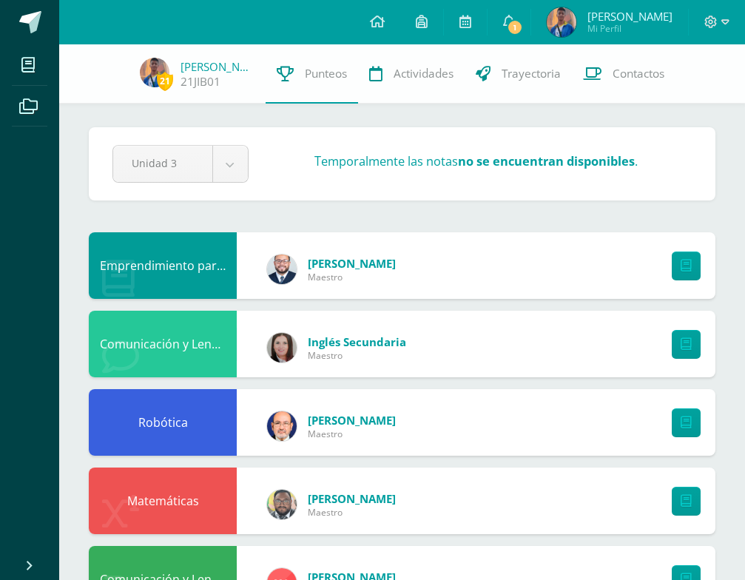
scroll to position [1002, 0]
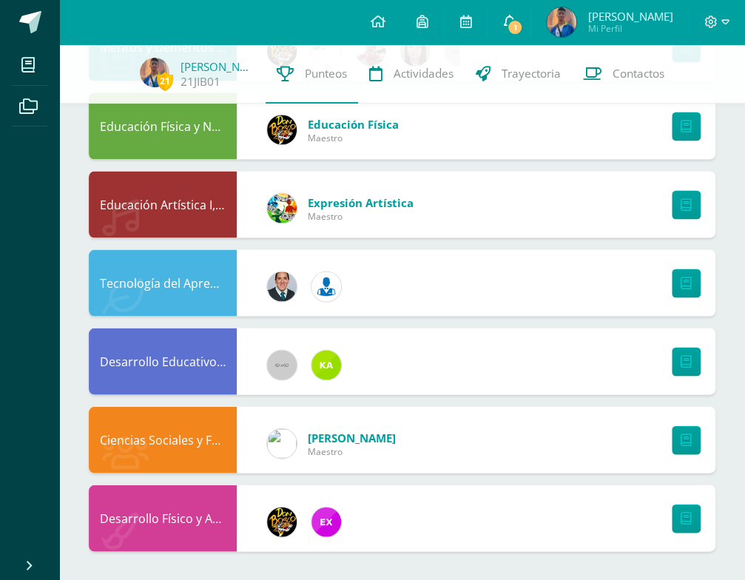
click at [530, 35] on link "1" at bounding box center [509, 22] width 43 height 44
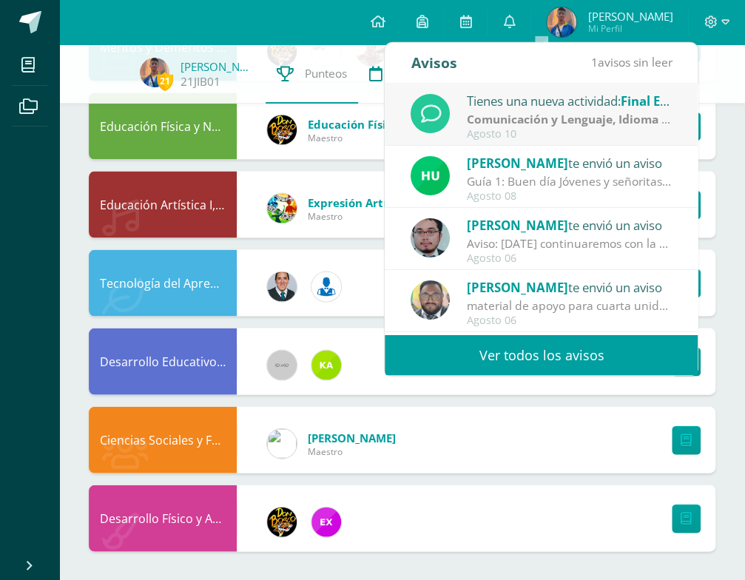
click at [535, 128] on div "Agosto 10" at bounding box center [570, 134] width 206 height 13
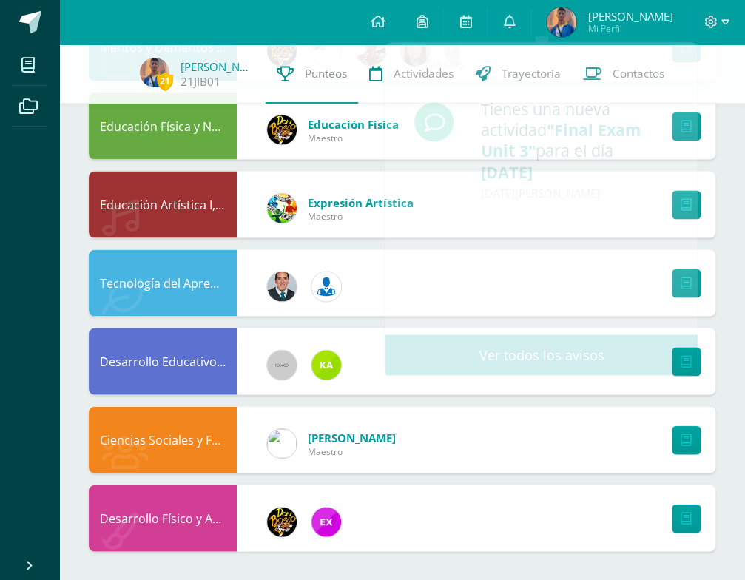
click at [25, 153] on ul "Mis cursos Archivos" at bounding box center [29, 296] width 59 height 504
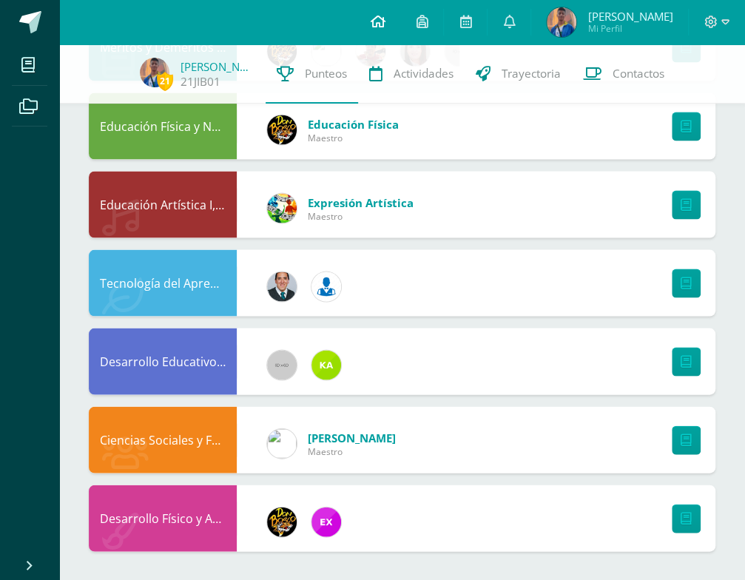
click at [400, 27] on link at bounding box center [377, 22] width 46 height 44
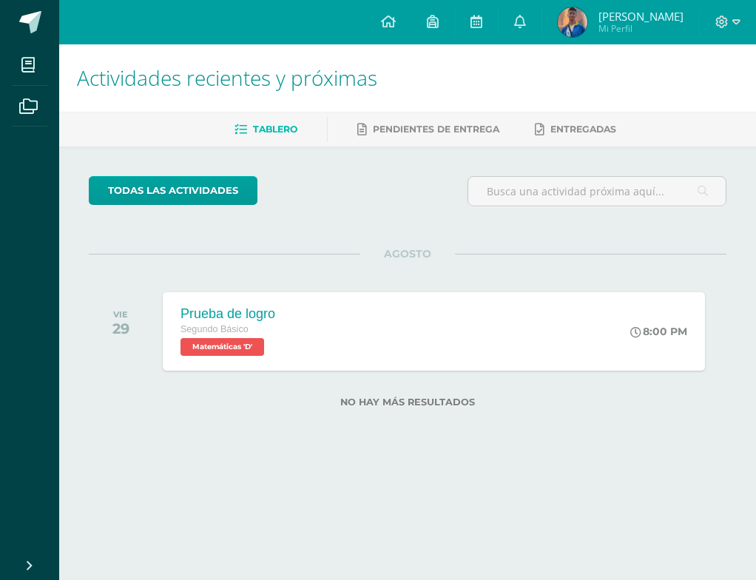
click at [638, 22] on span "[PERSON_NAME]" at bounding box center [641, 16] width 85 height 15
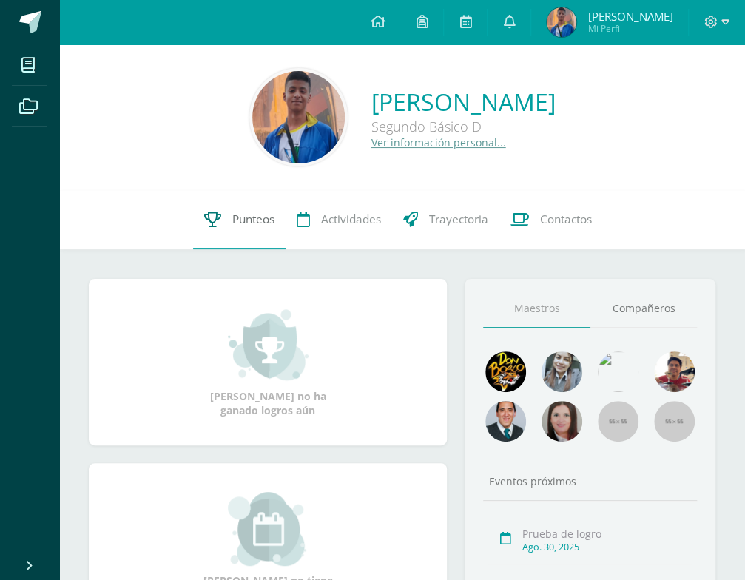
click at [206, 223] on icon at bounding box center [212, 220] width 17 height 16
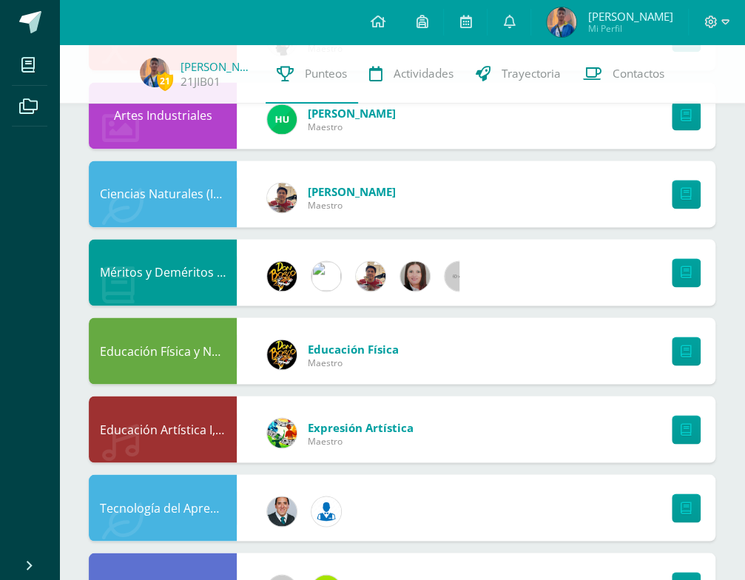
scroll to position [781, 0]
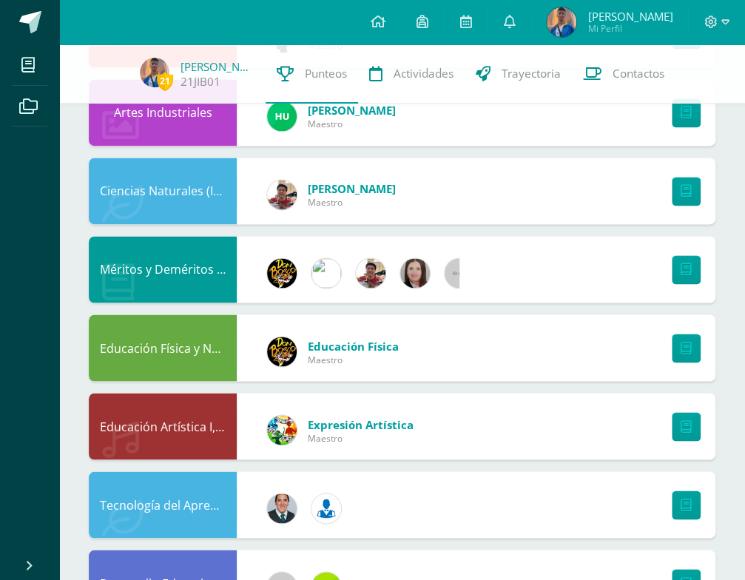
click at [207, 412] on div "Educación Artística I, Música y Danza" at bounding box center [163, 426] width 148 height 67
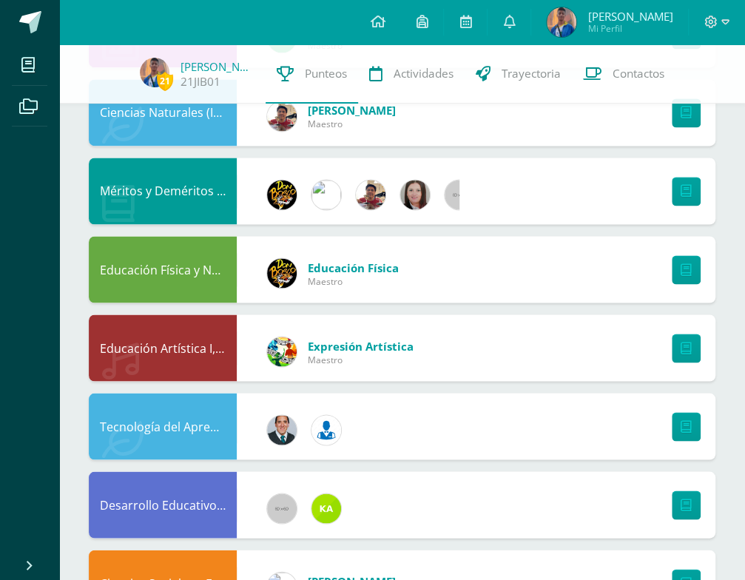
scroll to position [855, 0]
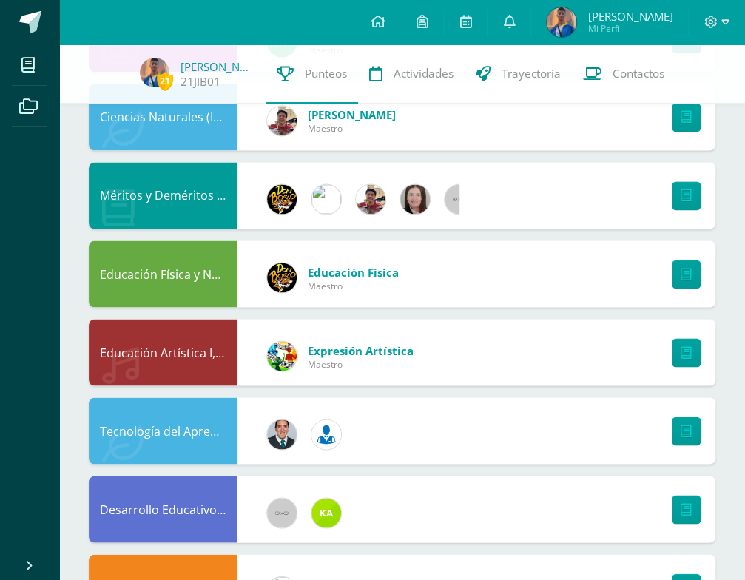
click at [327, 348] on span "Expresión Artística" at bounding box center [361, 350] width 106 height 15
click at [294, 348] on img at bounding box center [282, 356] width 30 height 30
click at [280, 356] on img at bounding box center [282, 356] width 30 height 30
click at [324, 343] on span "Expresión Artística" at bounding box center [361, 350] width 106 height 15
click at [376, 368] on div "Expresión Artística Maestro" at bounding box center [340, 356] width 176 height 67
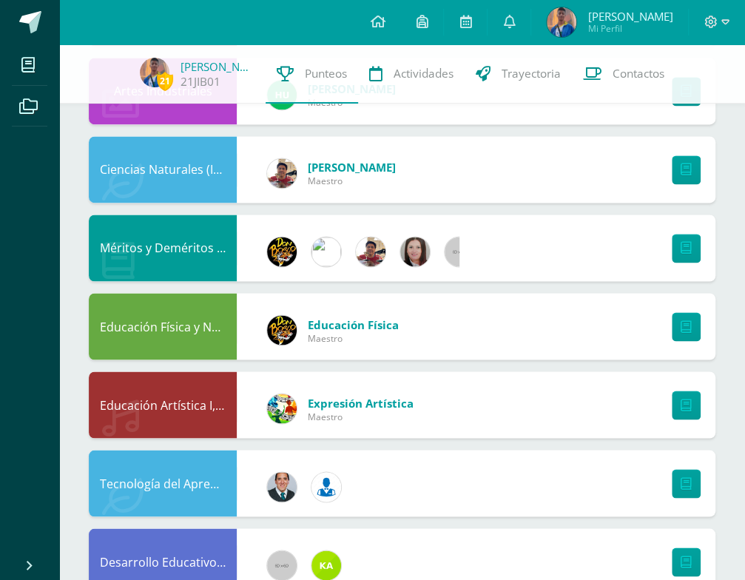
scroll to position [781, 0]
